Goal: Information Seeking & Learning: Learn about a topic

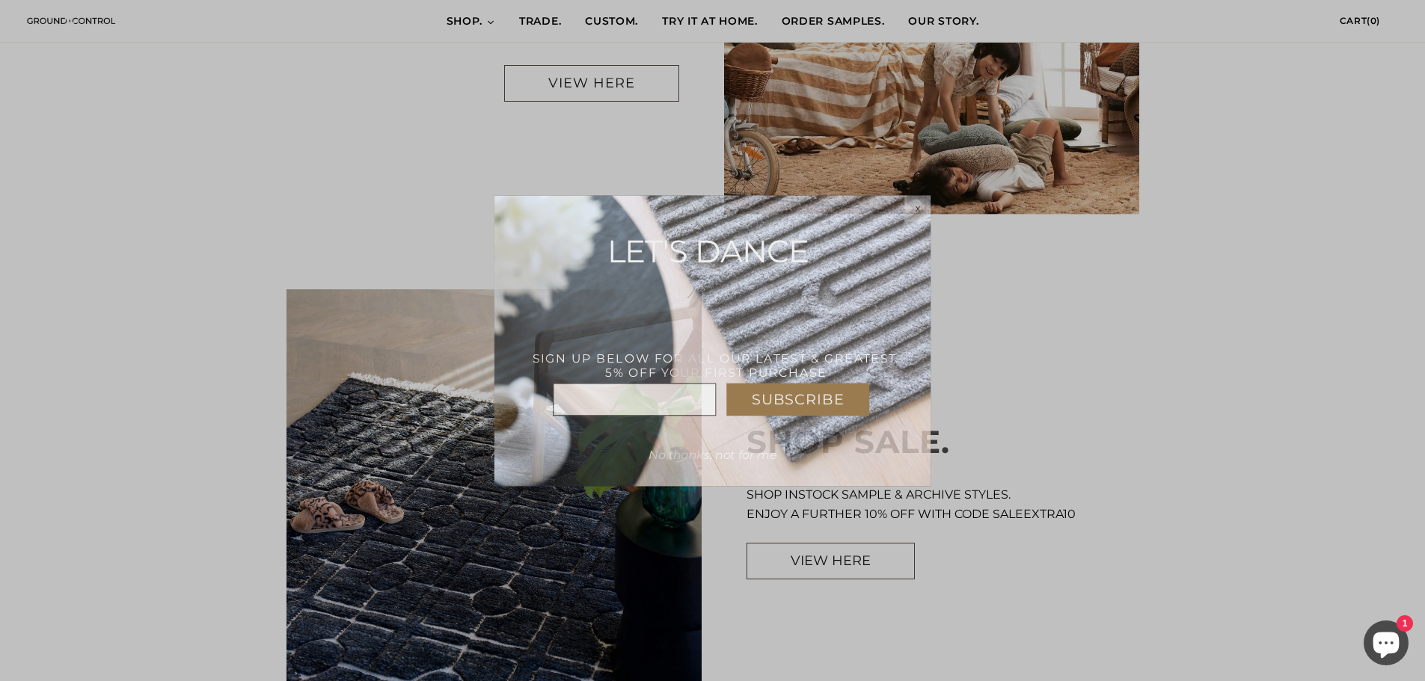
scroll to position [1197, 0]
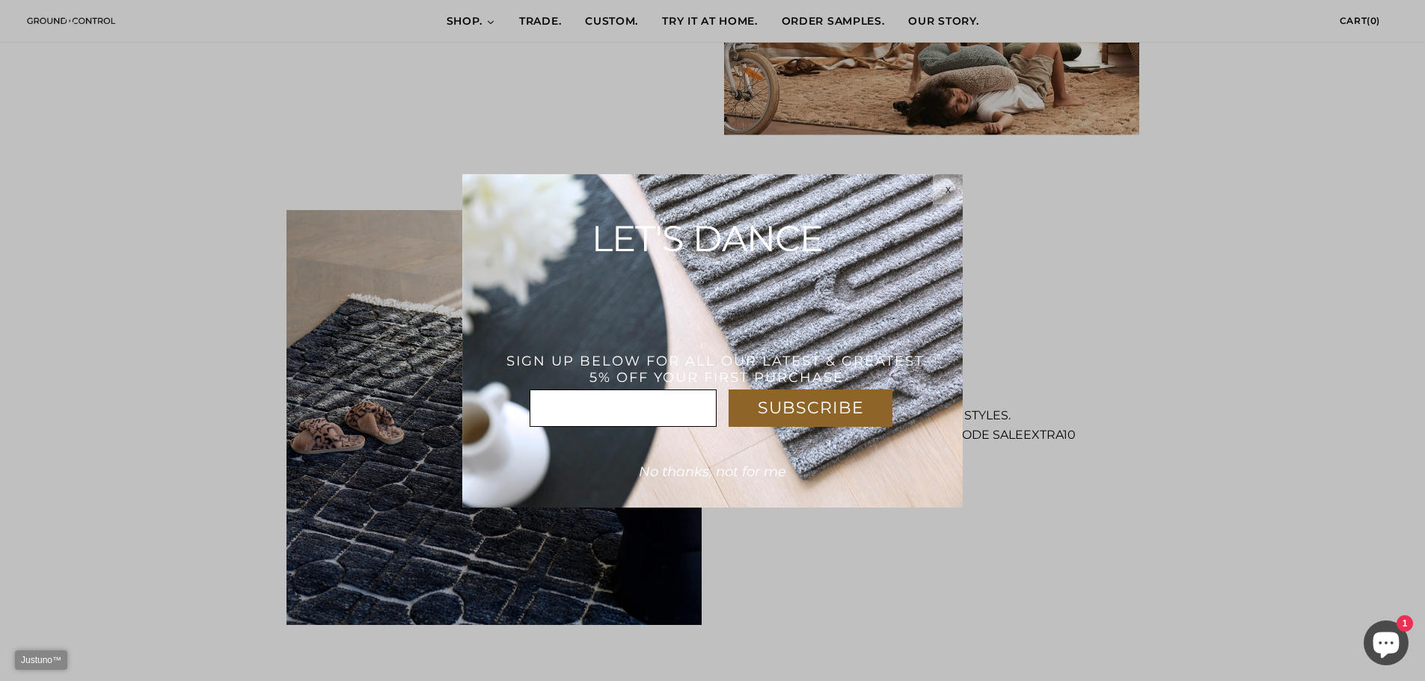
click at [946, 181] on div "x" at bounding box center [948, 189] width 30 height 30
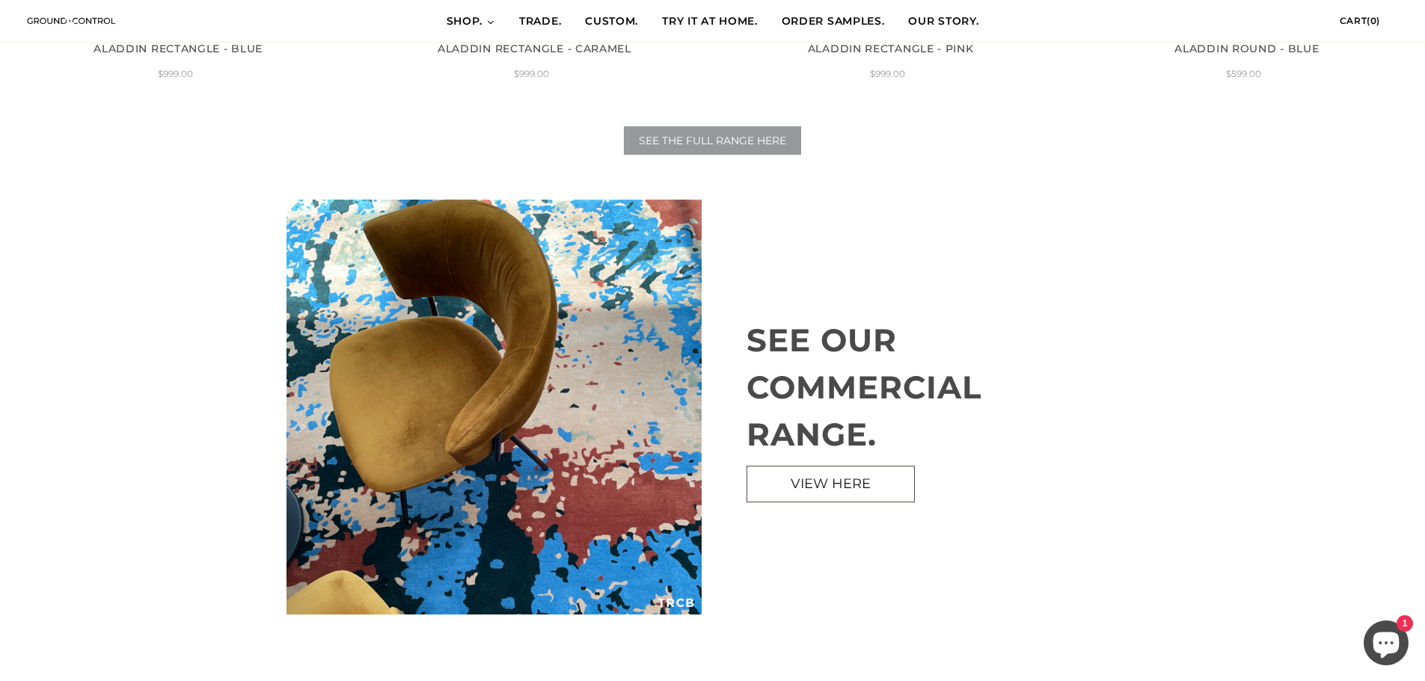
scroll to position [2319, 0]
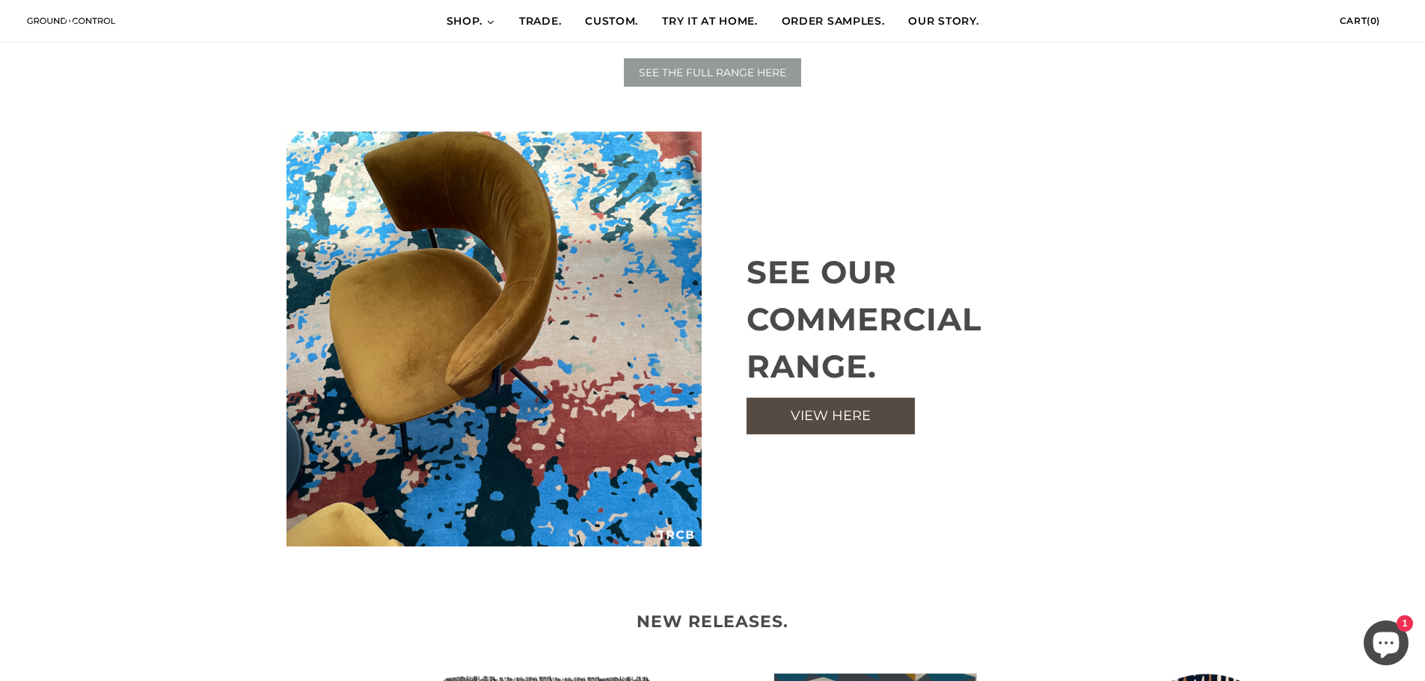
click at [833, 424] on link "VIEW HERE" at bounding box center [831, 416] width 168 height 37
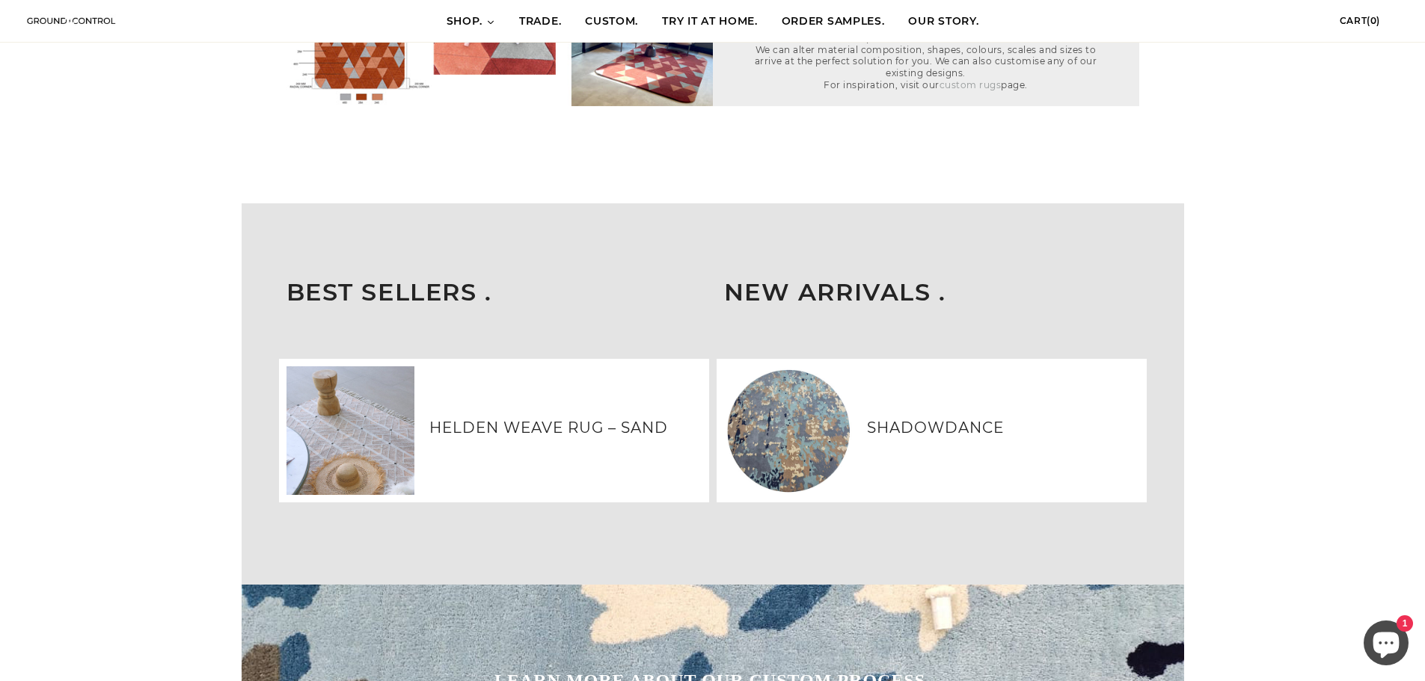
scroll to position [2768, 0]
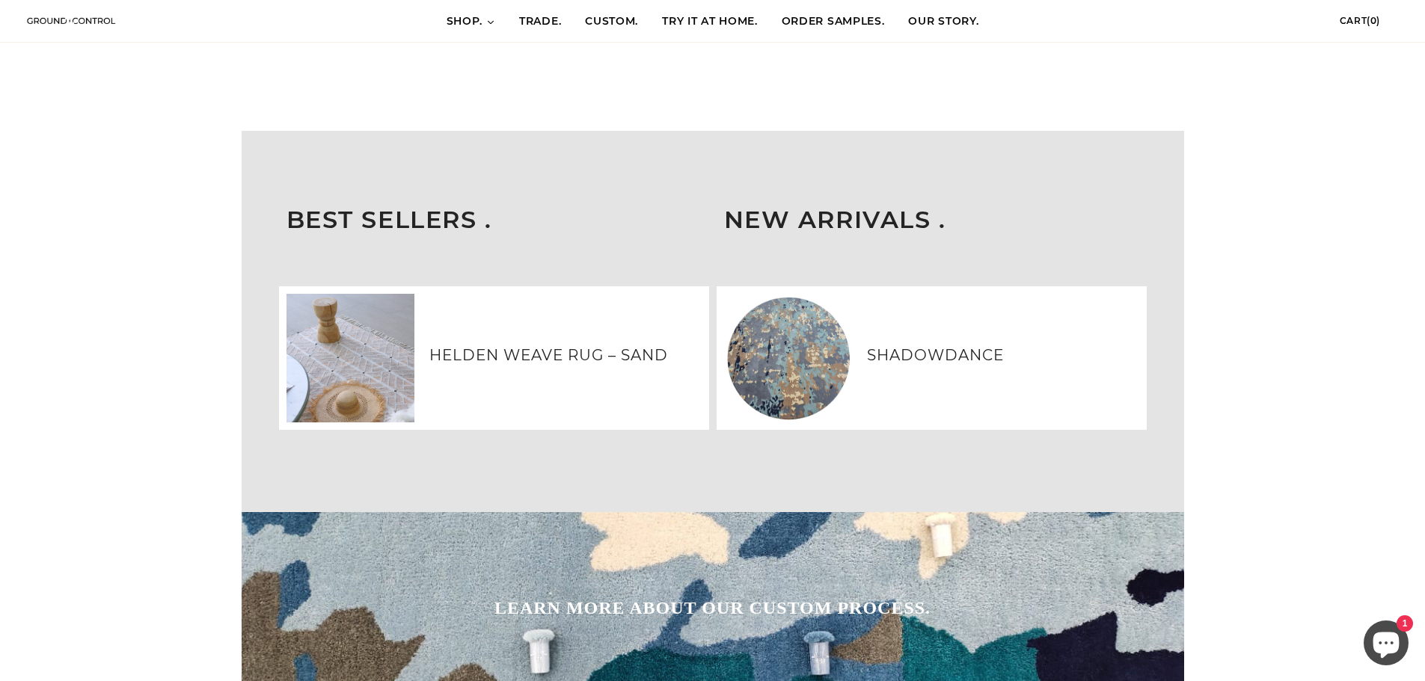
click at [917, 358] on h3 "SHADOWDANCE" at bounding box center [1003, 355] width 272 height 22
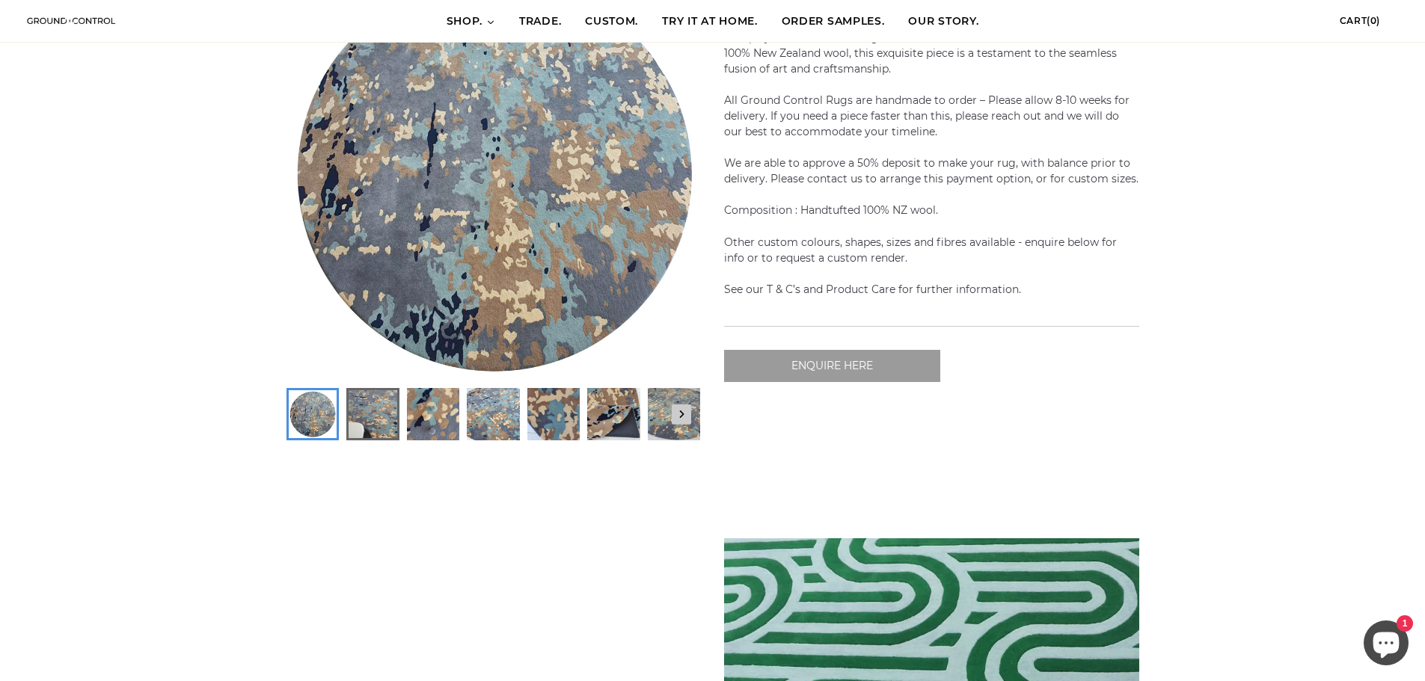
click at [366, 420] on img at bounding box center [373, 414] width 48 height 48
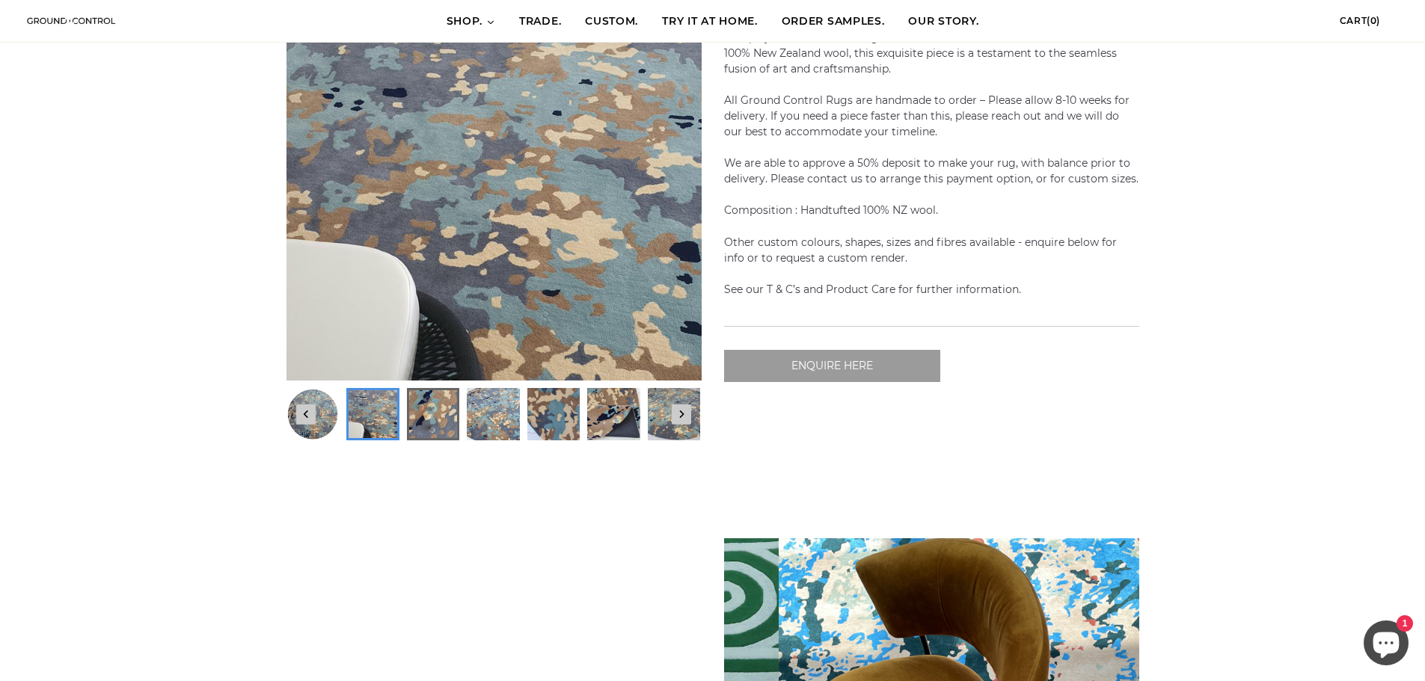
click at [449, 409] on img at bounding box center [432, 414] width 48 height 48
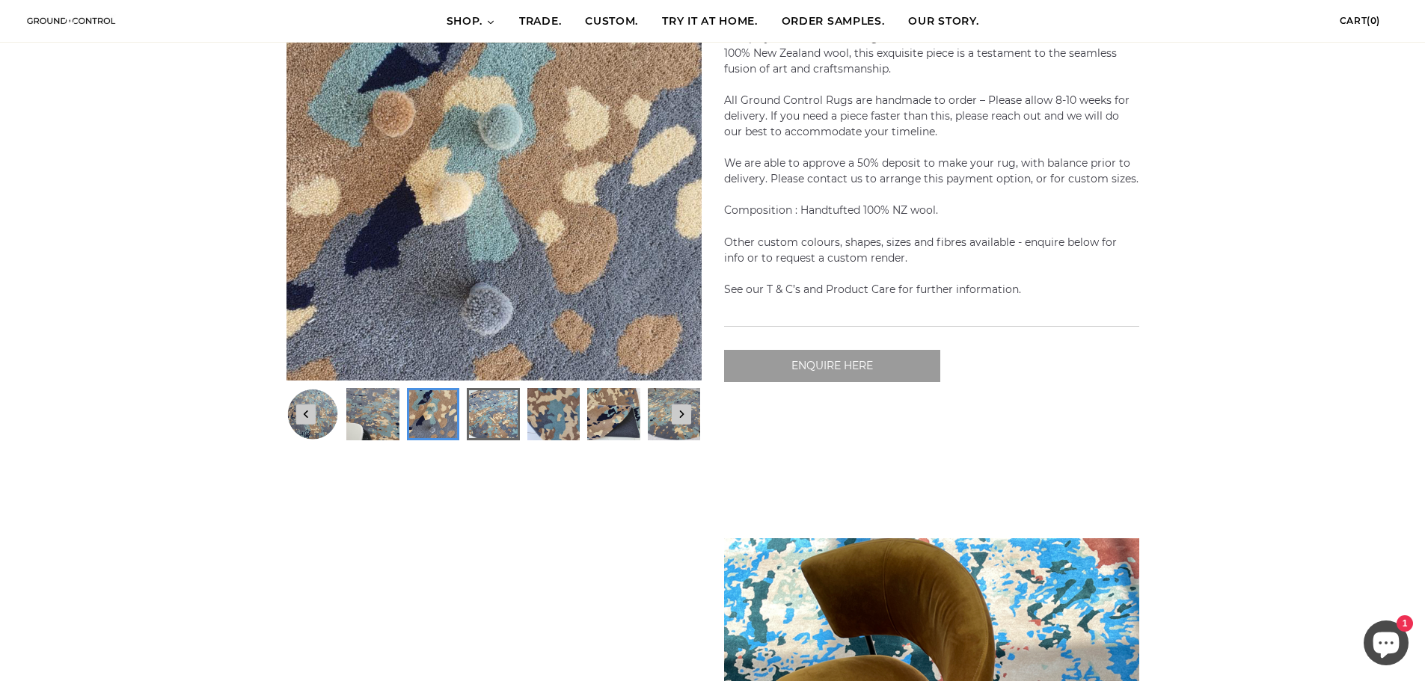
click at [485, 417] on img at bounding box center [493, 414] width 48 height 48
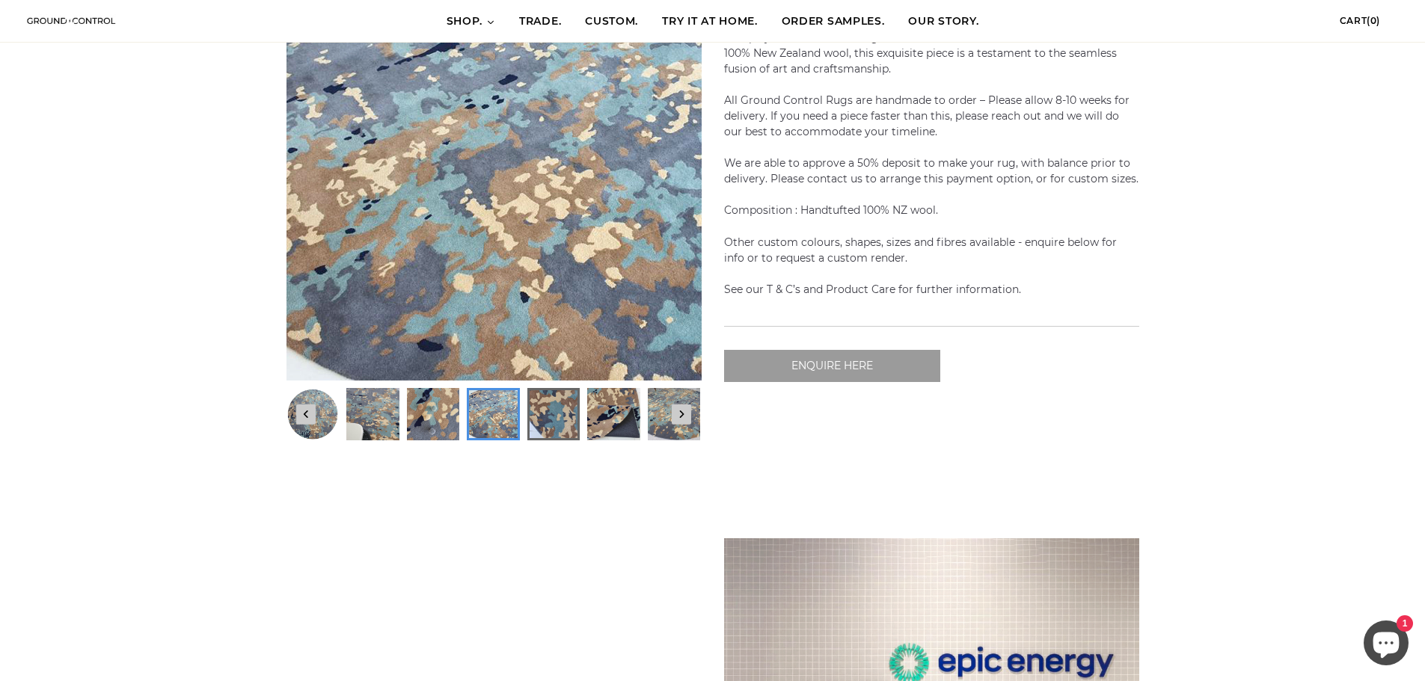
click at [530, 416] on img at bounding box center [553, 414] width 48 height 48
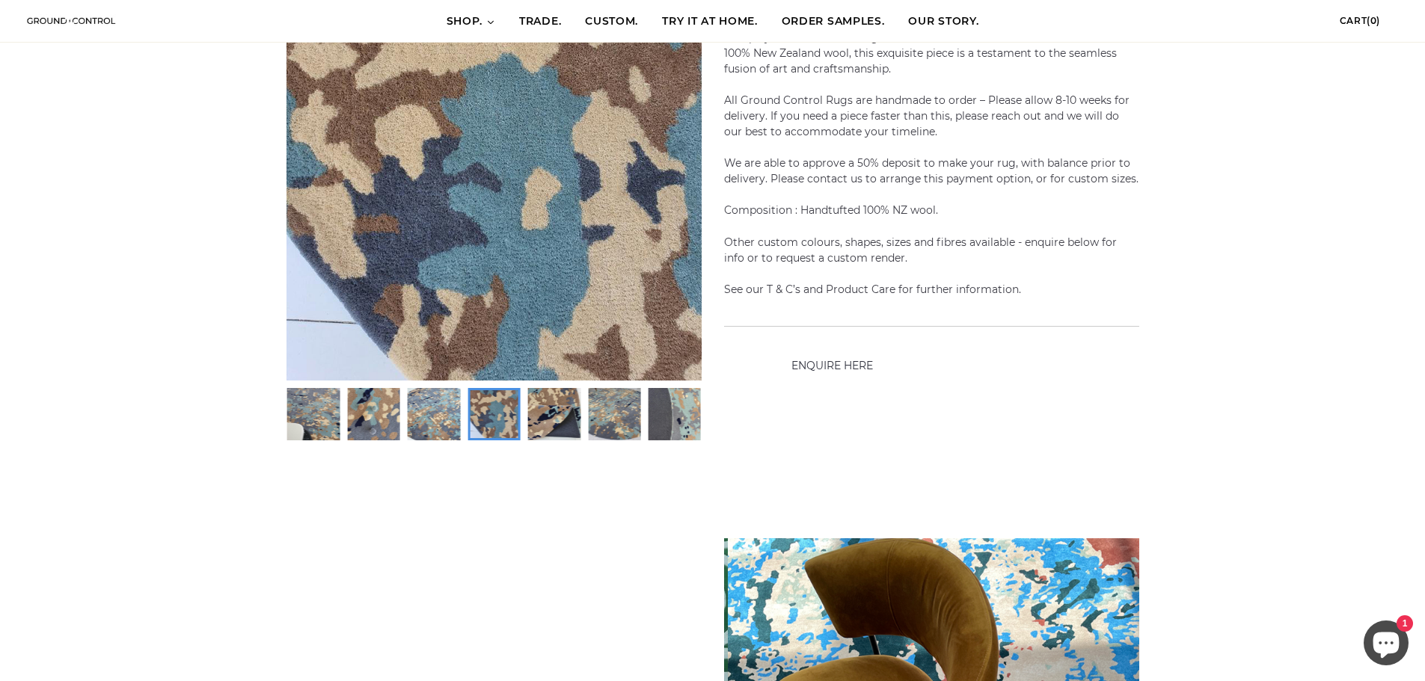
scroll to position [0, 415]
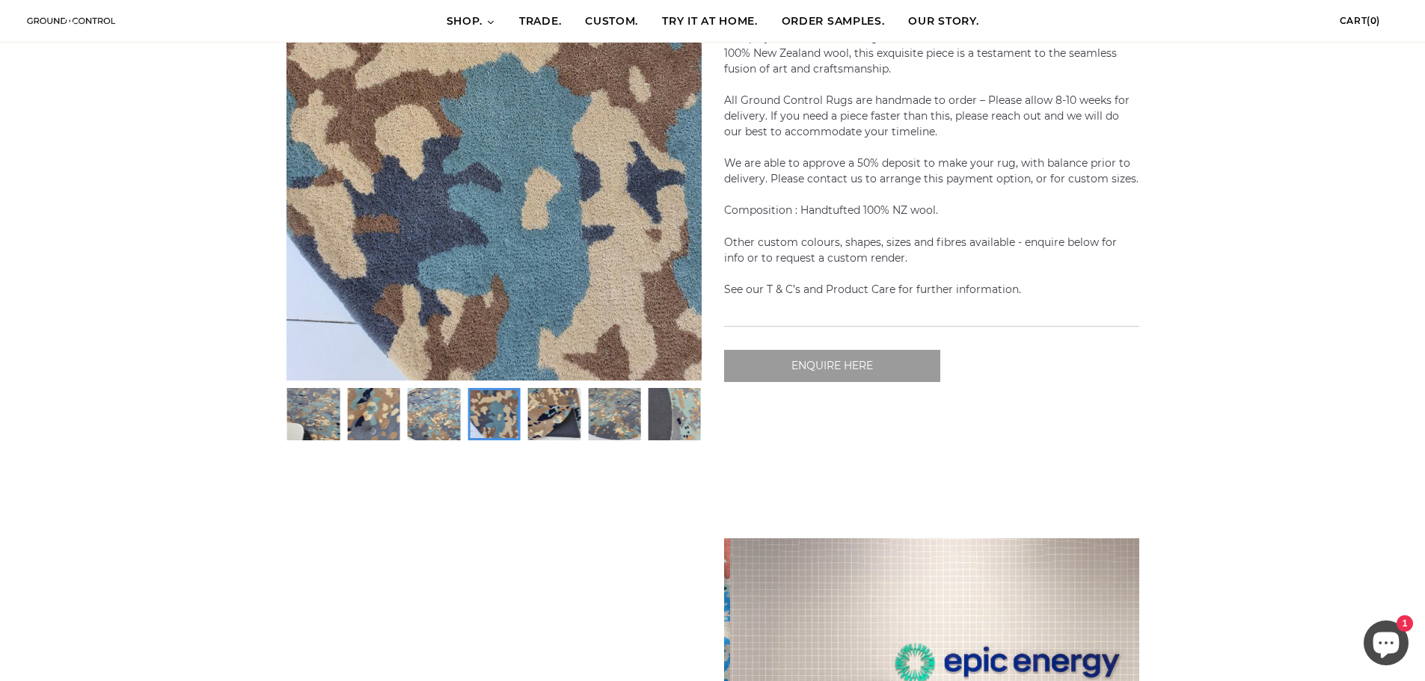
drag, startPoint x: 803, startPoint y: 365, endPoint x: 824, endPoint y: 414, distance: 53.3
click at [824, 414] on div "SHADOWDANCE Introducing Shadowdance, a mesmerising rug that captures the gracef…" at bounding box center [931, 203] width 415 height 475
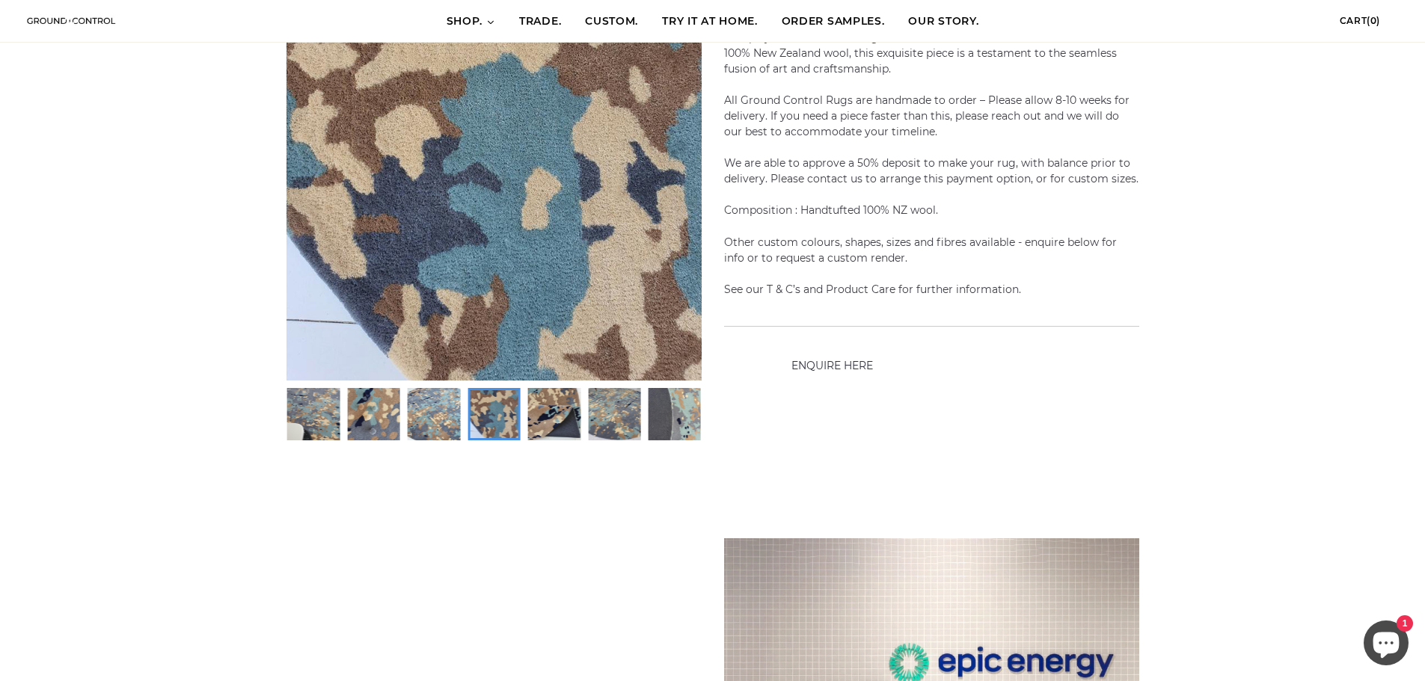
click at [831, 363] on span "ENQUIRE HERE" at bounding box center [832, 365] width 82 height 13
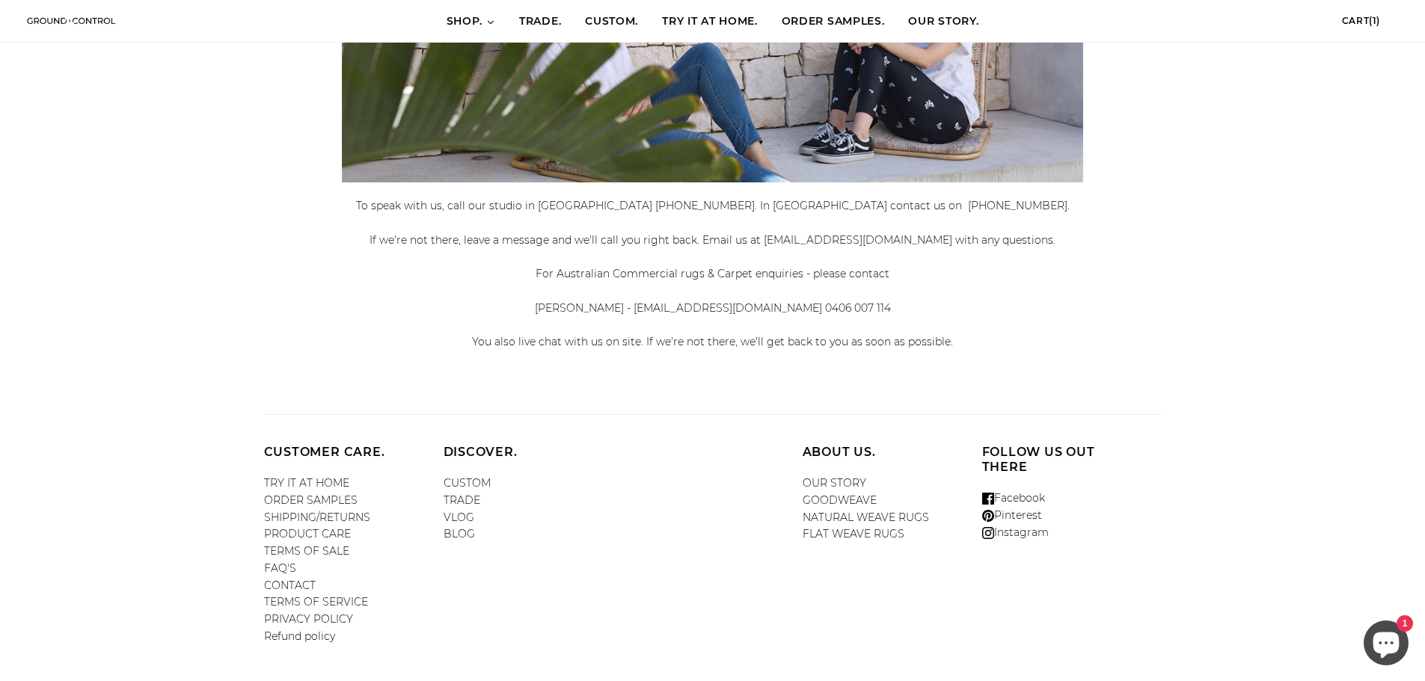
scroll to position [417, 0]
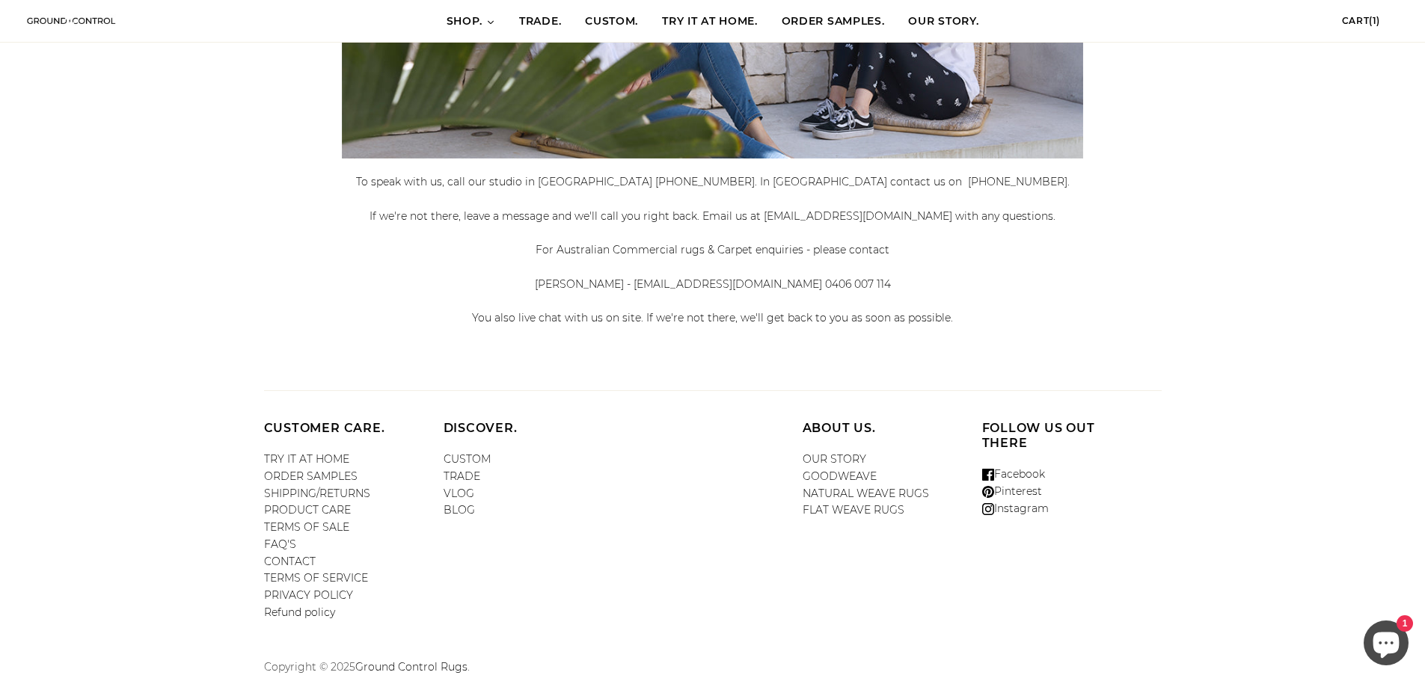
click at [468, 460] on link "CUSTOM" at bounding box center [467, 459] width 47 height 13
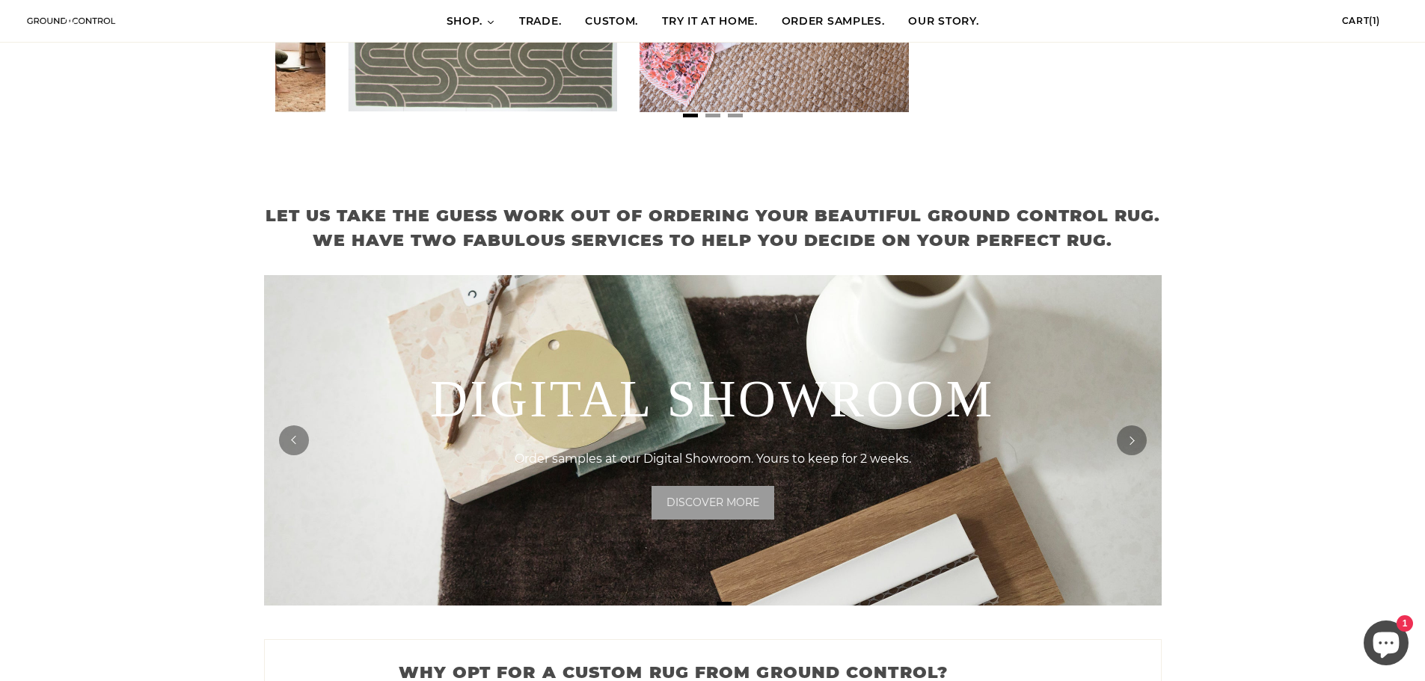
scroll to position [0, 583]
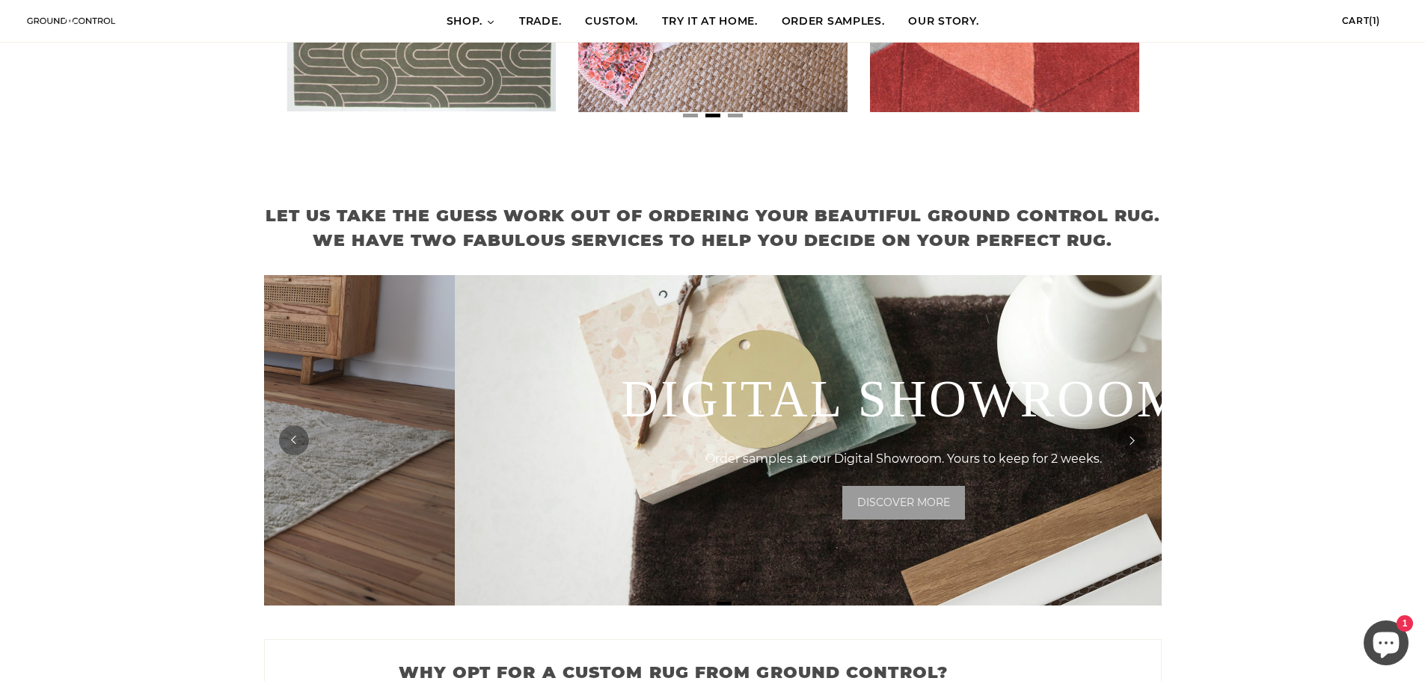
click at [689, 459] on div "Room Service Order free Room Service 3D Renders. Find out more and order your h…" at bounding box center [713, 440] width 898 height 331
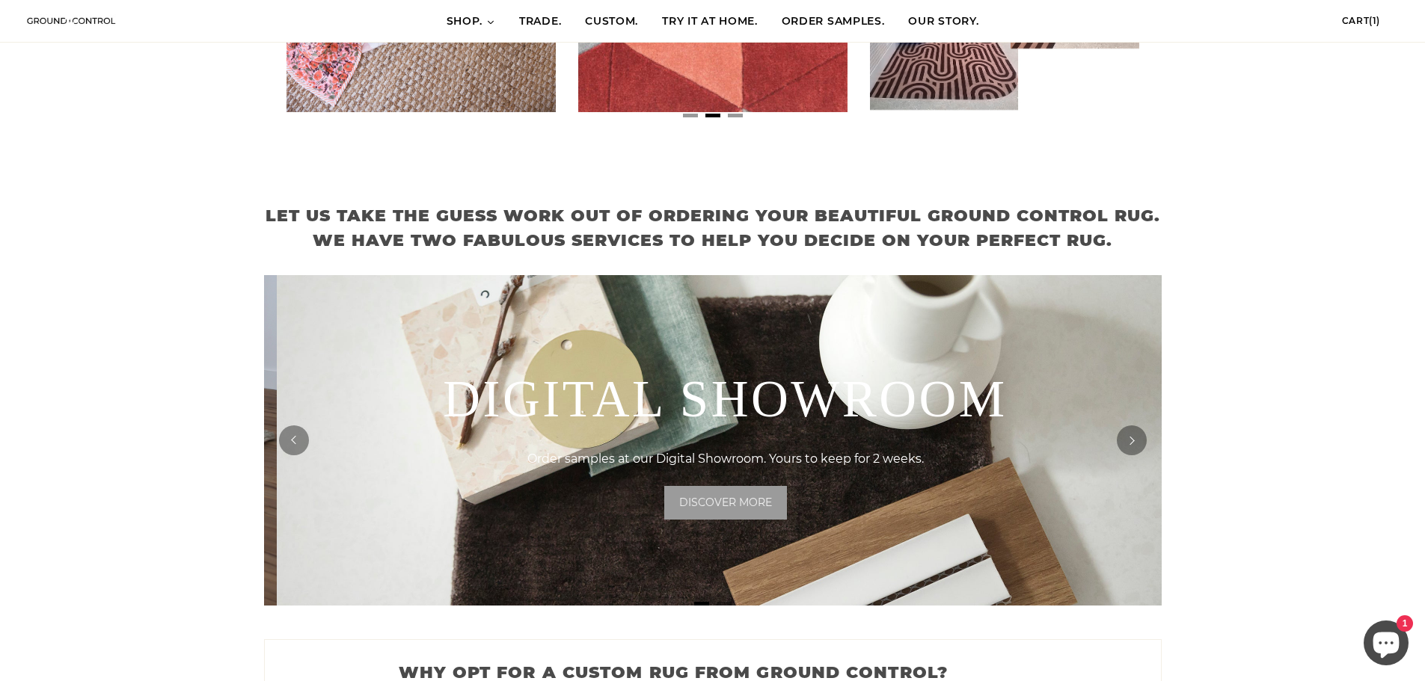
scroll to position [0, 0]
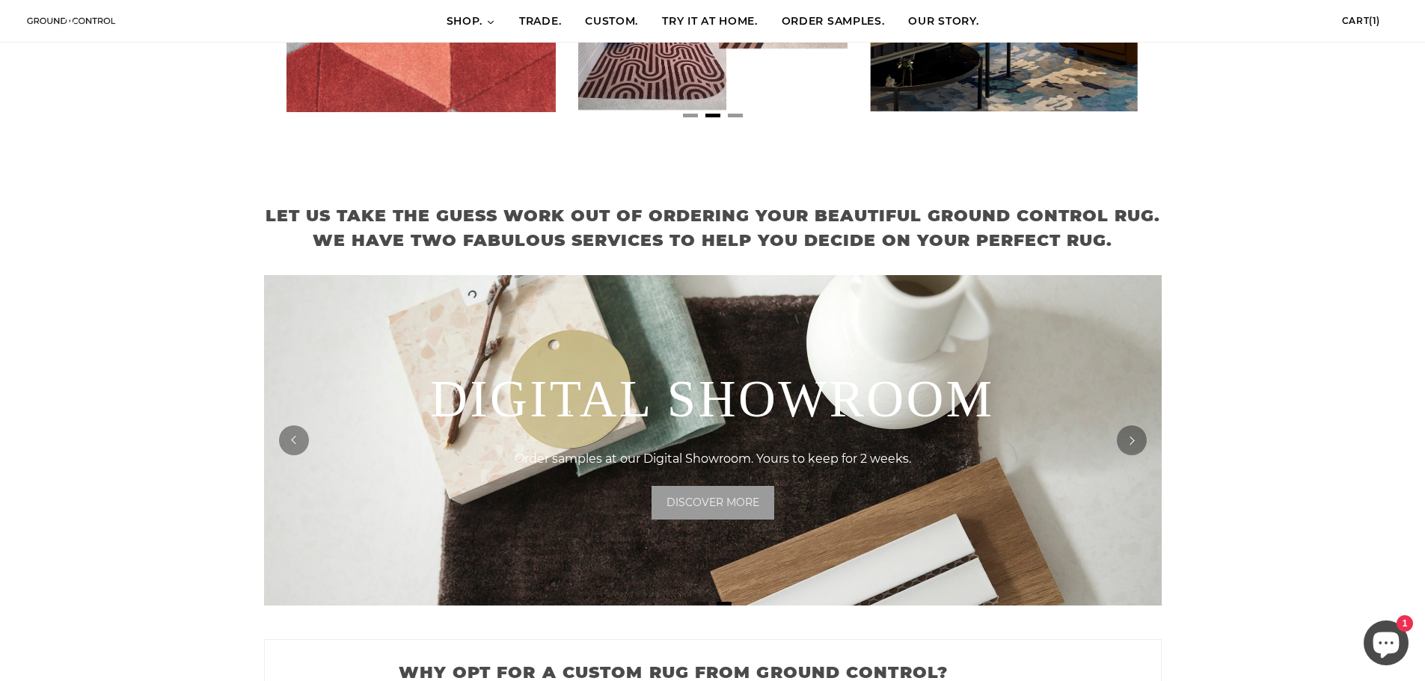
click at [744, 486] on link "DISCOVER MORE" at bounding box center [713, 503] width 123 height 34
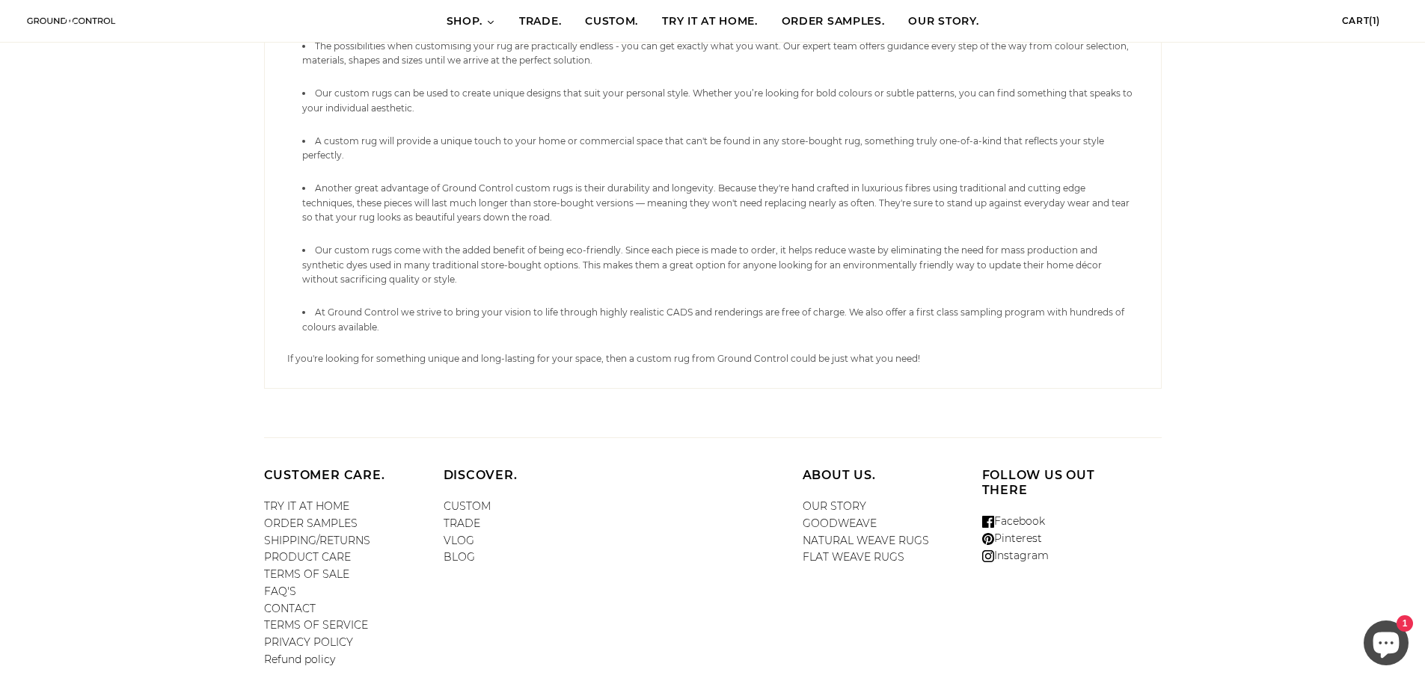
click at [341, 517] on link "ORDER SAMPLES" at bounding box center [311, 523] width 94 height 13
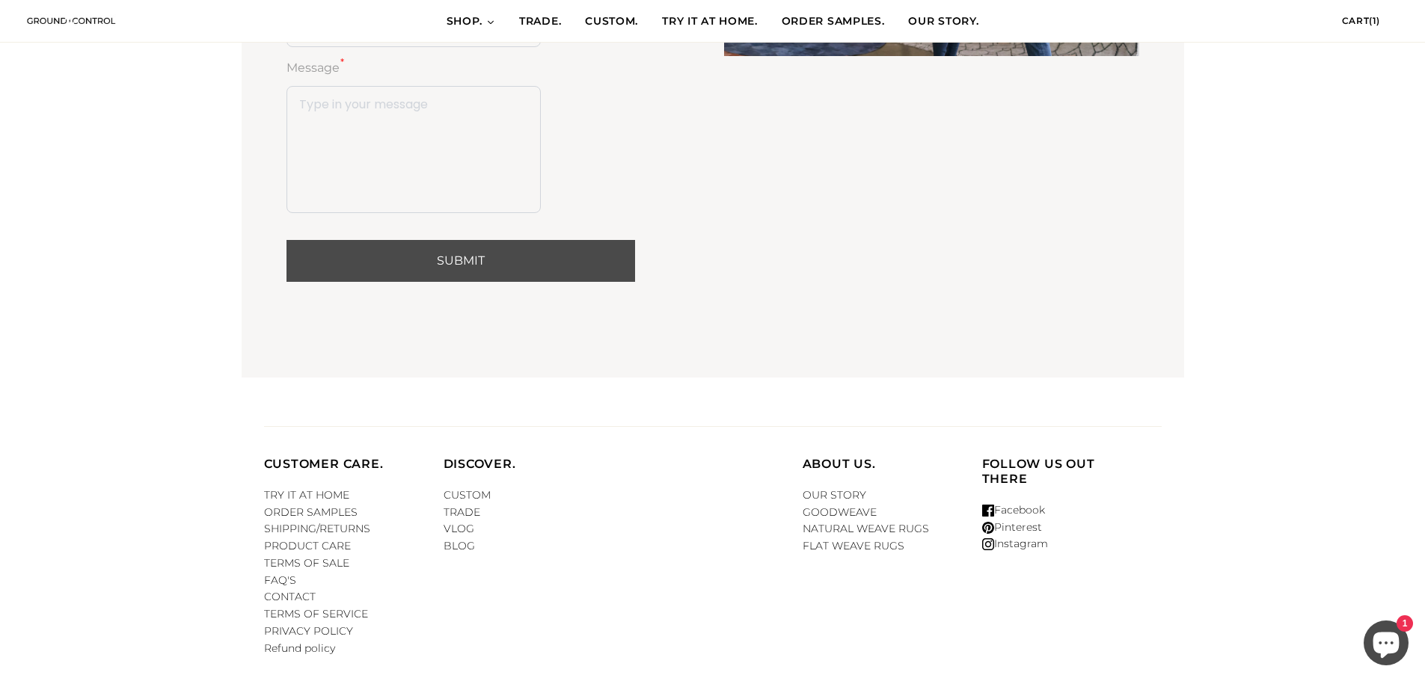
scroll to position [2237, 0]
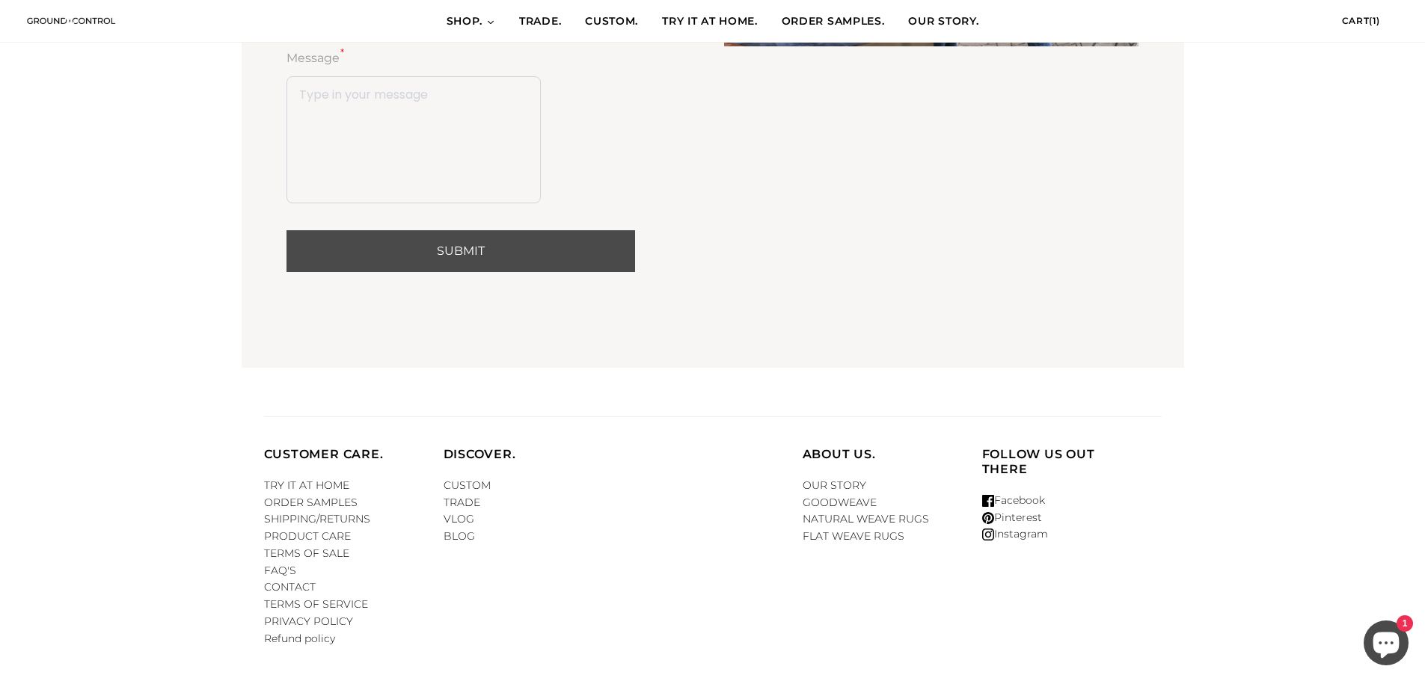
click at [464, 479] on link "CUSTOM" at bounding box center [467, 485] width 47 height 13
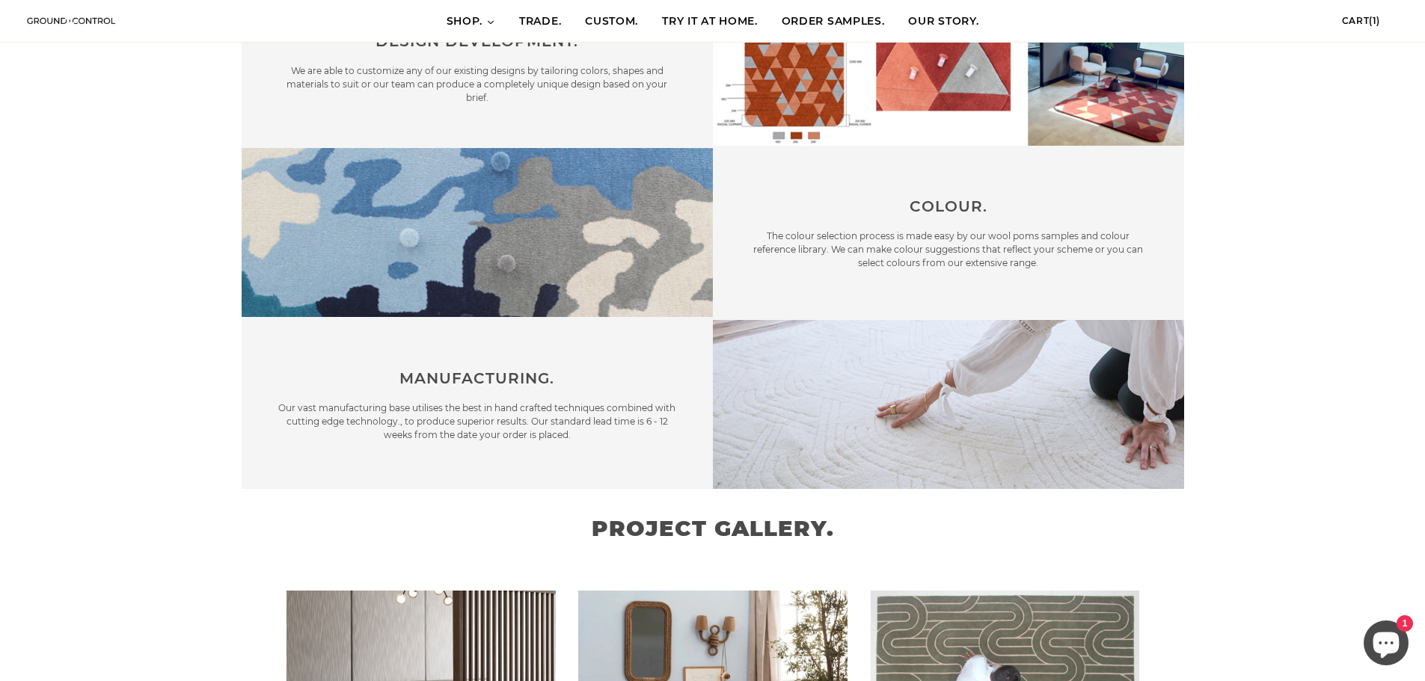
scroll to position [0, 898]
click at [943, 320] on img at bounding box center [948, 404] width 471 height 169
click at [933, 197] on span "COLOUR." at bounding box center [949, 206] width 78 height 18
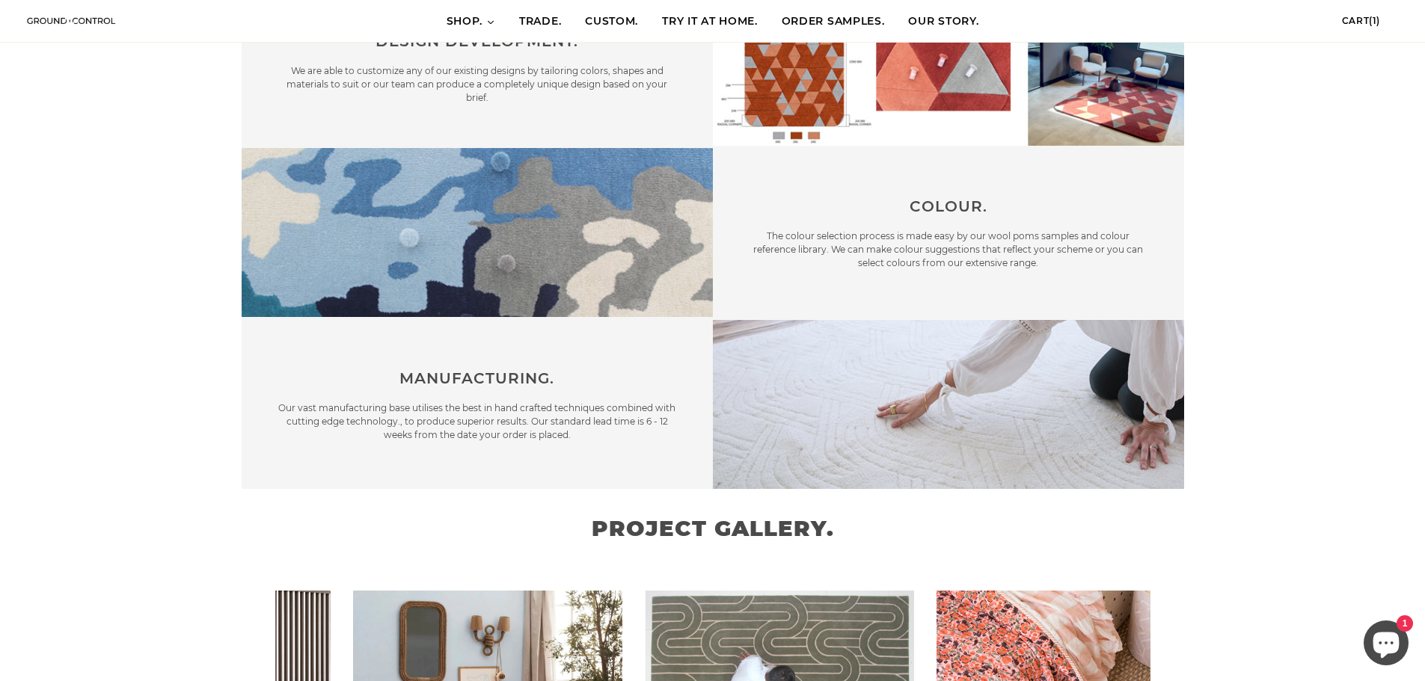
scroll to position [0, 292]
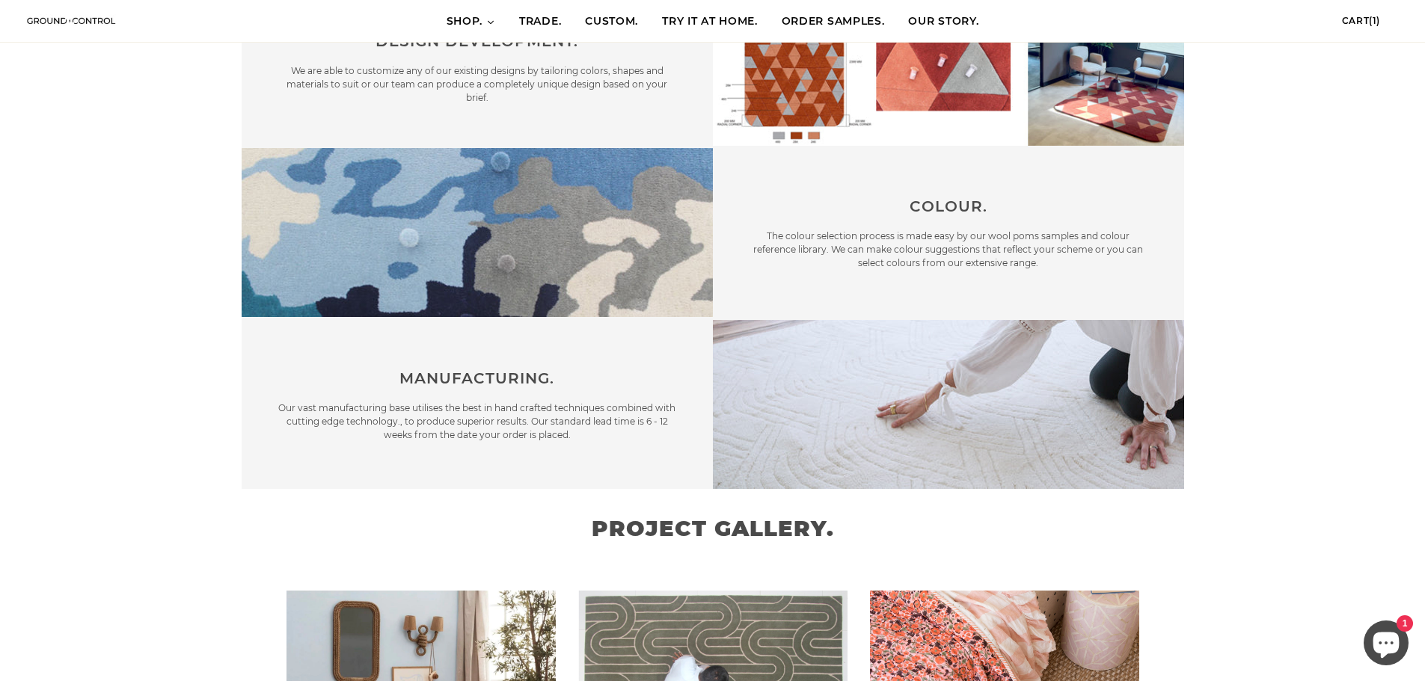
click at [494, 370] on span "MANUFACTURING." at bounding box center [476, 379] width 155 height 18
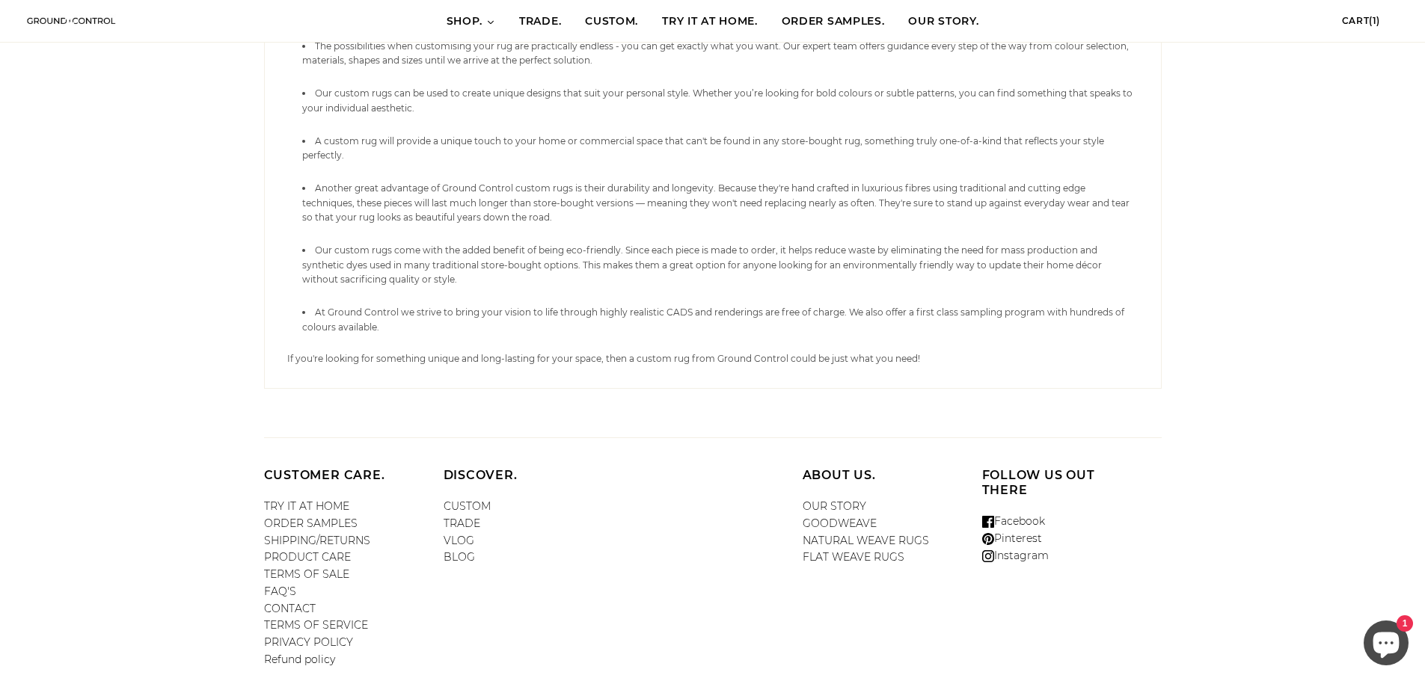
scroll to position [0, 898]
click at [469, 517] on link "TRADE" at bounding box center [462, 523] width 37 height 13
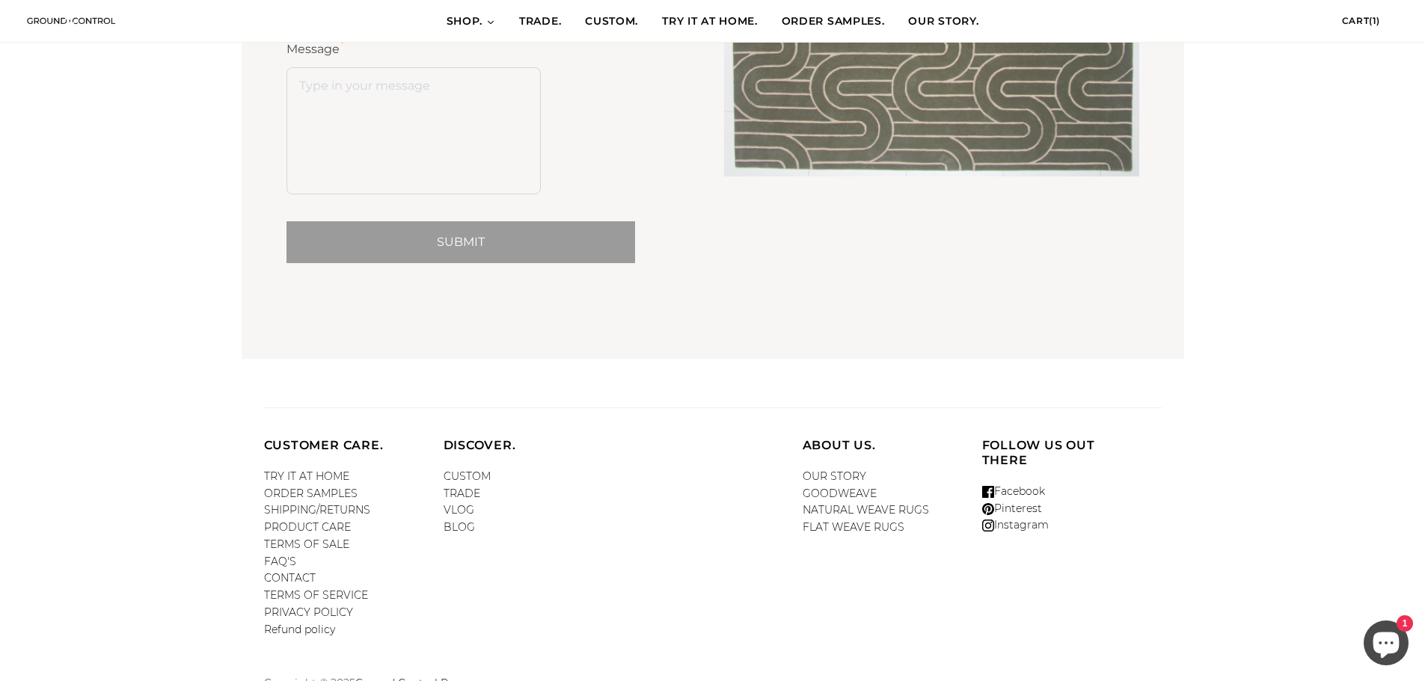
scroll to position [2715, 0]
